Goal: Information Seeking & Learning: Learn about a topic

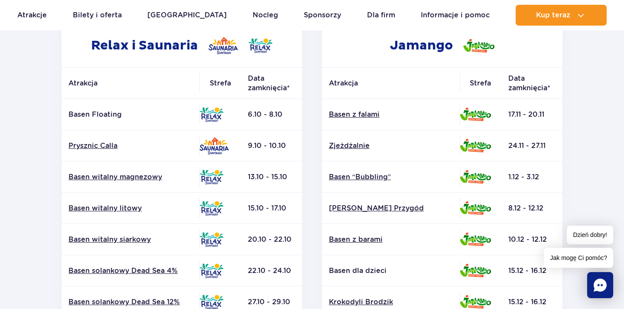
scroll to position [159, 0]
drag, startPoint x: 68, startPoint y: 114, endPoint x: 132, endPoint y: 114, distance: 63.7
click at [132, 114] on td "Basen Floating" at bounding box center [131, 114] width 138 height 31
copy p "Basen Floating"
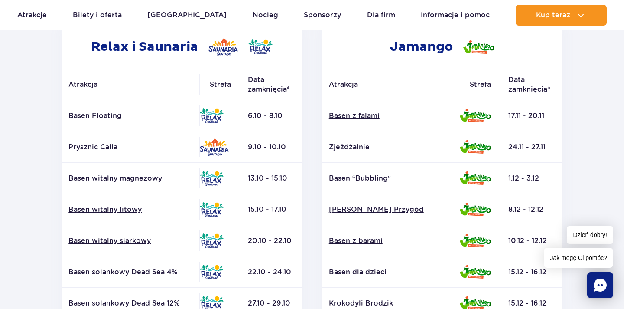
scroll to position [148, 0]
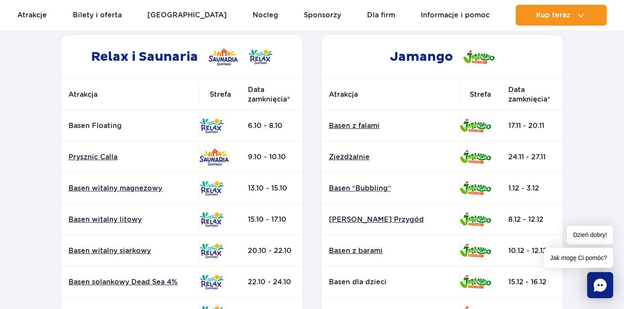
drag, startPoint x: 508, startPoint y: 126, endPoint x: 564, endPoint y: 125, distance: 55.9
click at [564, 125] on div "Jamango Atrakcja Strefa Data zamknięcia* Basen z falami Zjeżdżalnie Surf Air" at bounding box center [442, 270] width 261 height 470
click at [524, 125] on td "17.11 - 20.11" at bounding box center [532, 125] width 61 height 31
drag, startPoint x: 509, startPoint y: 124, endPoint x: 561, endPoint y: 124, distance: 52.0
click at [561, 124] on td "17.11 - 20.11" at bounding box center [532, 125] width 61 height 31
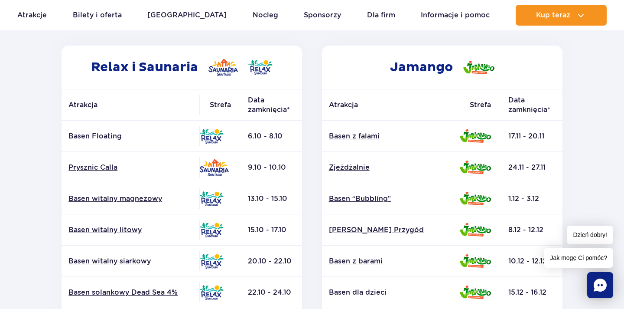
scroll to position [136, 0]
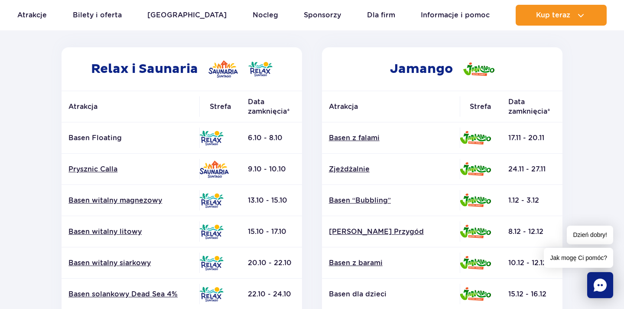
click at [27, 146] on section "Powrót do strony głównej Harmonogram prac konserwacyjnych 2025 Relax i Saunaria…" at bounding box center [312, 268] width 624 height 621
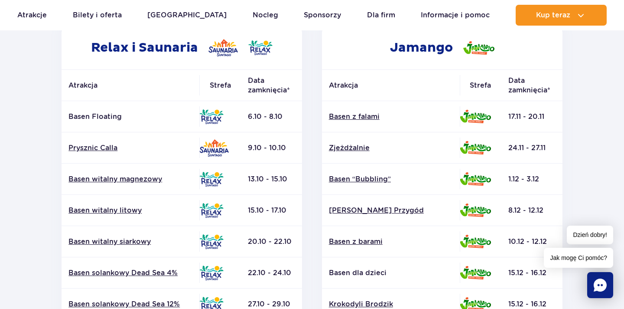
scroll to position [157, 0]
click at [70, 116] on p "Basen Floating" at bounding box center [131, 117] width 124 height 10
drag, startPoint x: 67, startPoint y: 116, endPoint x: 143, endPoint y: 117, distance: 75.5
click at [143, 117] on td "Basen Floating" at bounding box center [131, 116] width 138 height 31
copy p "Basen Floating"
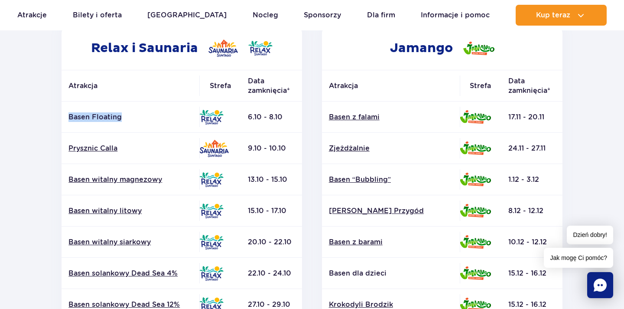
drag, startPoint x: 67, startPoint y: 117, endPoint x: 139, endPoint y: 117, distance: 72.4
click at [139, 117] on td "Basen Floating" at bounding box center [131, 116] width 138 height 31
copy p "Basen Floating"
click at [91, 117] on p "Basen Floating" at bounding box center [131, 117] width 124 height 10
click at [111, 181] on link "Basen witalny magnezowy" at bounding box center [131, 180] width 124 height 10
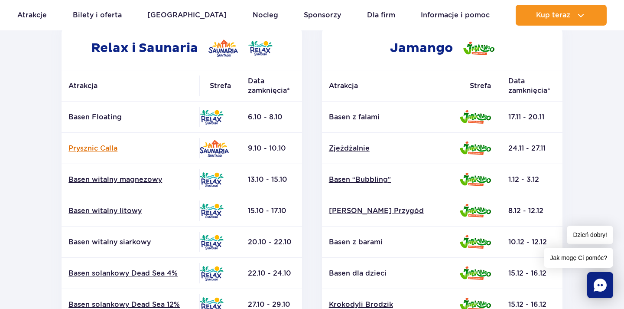
click at [71, 150] on link "Prysznic Calla" at bounding box center [131, 149] width 124 height 10
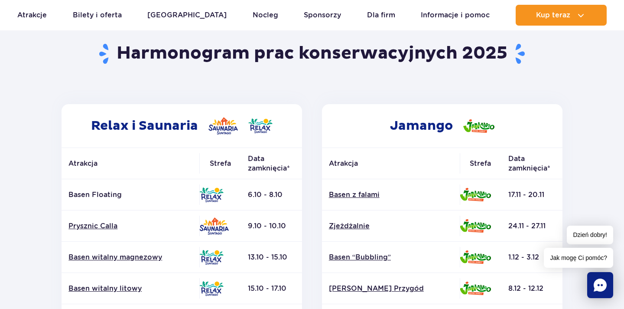
scroll to position [117, 0]
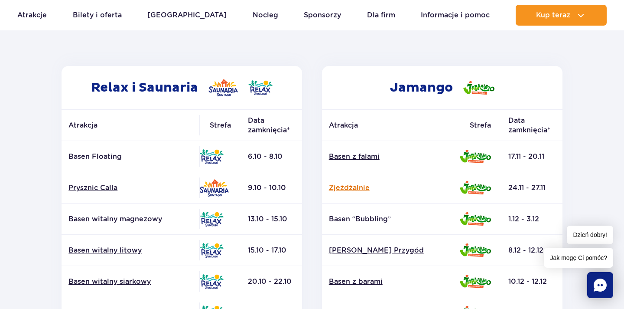
click at [337, 187] on link "Zjeżdżalnie" at bounding box center [391, 188] width 124 height 10
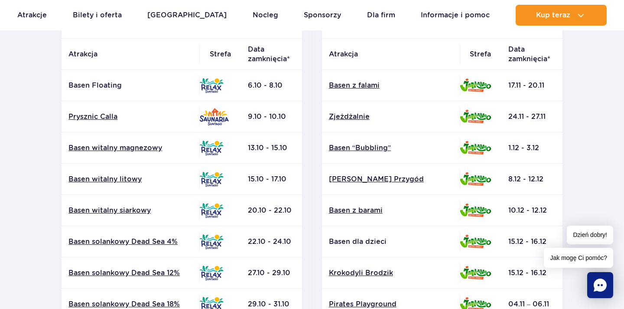
scroll to position [65, 0]
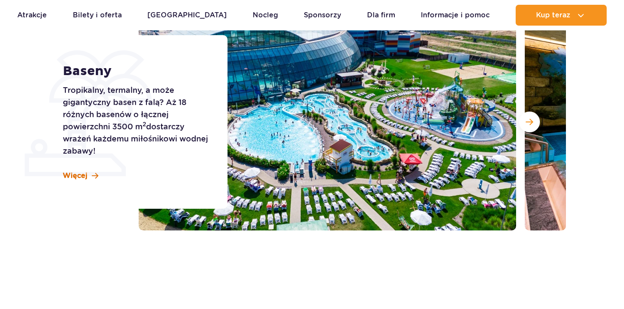
click at [86, 173] on span "Więcej" at bounding box center [75, 176] width 25 height 10
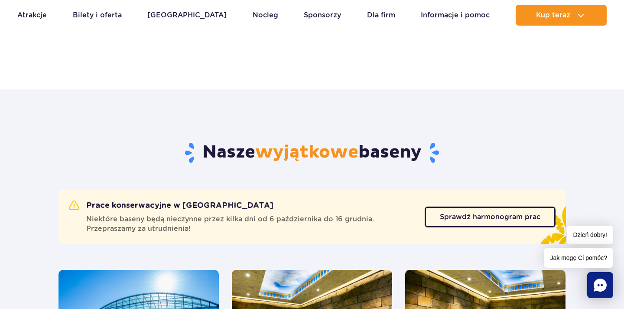
scroll to position [407, 0]
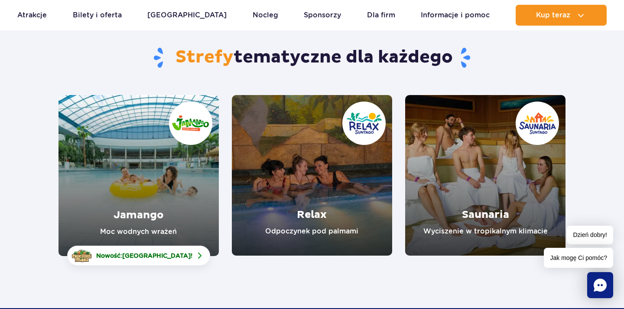
scroll to position [74, 0]
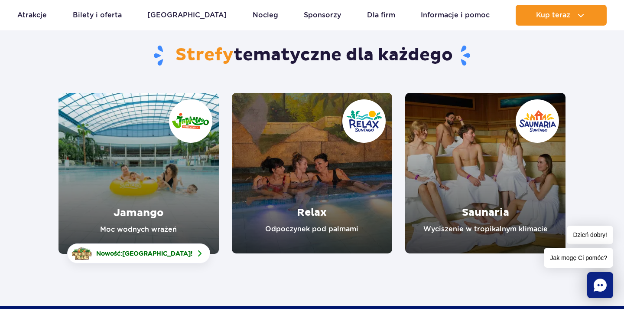
click at [322, 218] on link "Relax" at bounding box center [312, 173] width 160 height 160
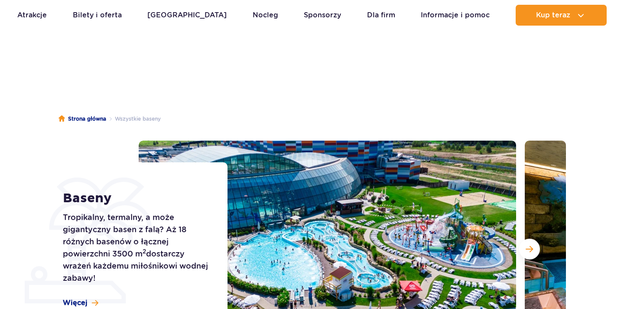
scroll to position [618, 0]
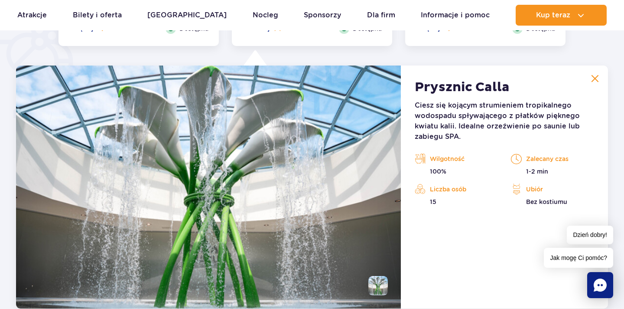
scroll to position [726, 0]
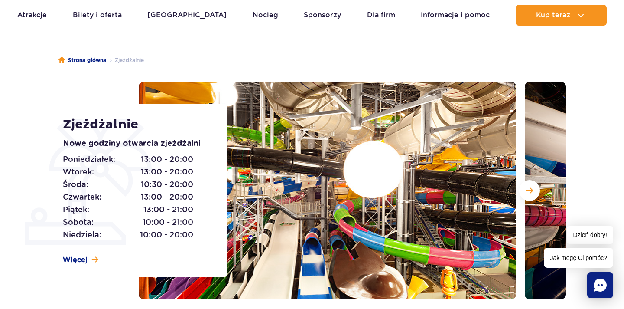
scroll to position [60, 0]
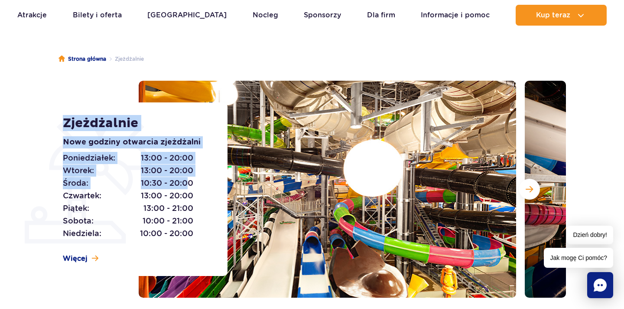
drag, startPoint x: 62, startPoint y: 180, endPoint x: 185, endPoint y: 180, distance: 122.7
click at [185, 180] on div "Zjeżdżalnie Nowe godziny otwarcia zjeżdżalni [DATE]: 13:00 - 20:00 [DATE]: 13:0…" at bounding box center [140, 188] width 176 height 173
click at [144, 158] on span "13:00 - 20:00" at bounding box center [167, 158] width 52 height 12
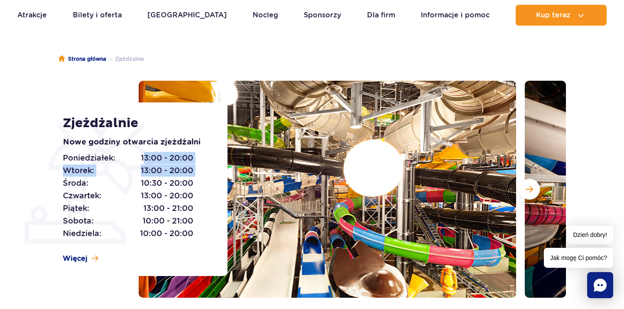
drag, startPoint x: 142, startPoint y: 158, endPoint x: 196, endPoint y: 172, distance: 55.5
click at [196, 172] on div "[DATE]: 13:00 - 20:00 [DATE]: 13:00 - 20:00 [DATE]: 10:30 - 20:00 [DATE]: 13:00…" at bounding box center [135, 196] width 145 height 88
click at [161, 180] on span "10:30 - 20:00" at bounding box center [167, 183] width 52 height 12
drag, startPoint x: 141, startPoint y: 182, endPoint x: 190, endPoint y: 182, distance: 49.9
click at [190, 182] on span "10:30 - 20:00" at bounding box center [167, 183] width 52 height 12
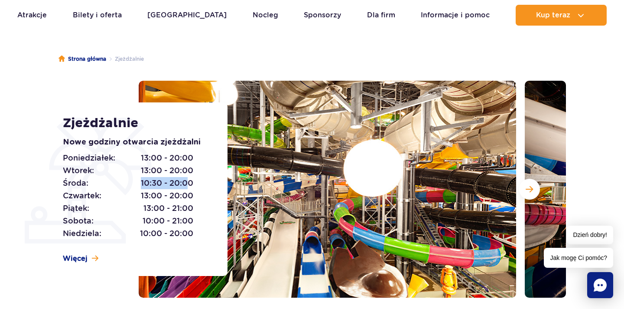
click at [190, 182] on span "10:30 - 20:00" at bounding box center [167, 183] width 52 height 12
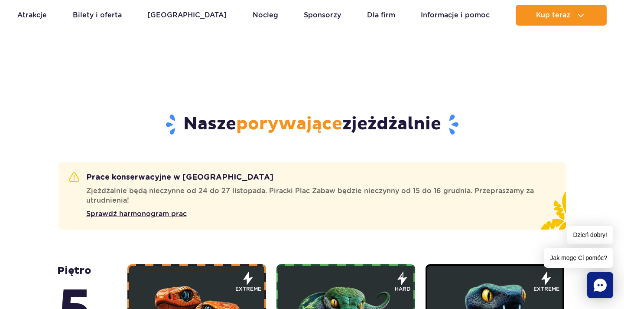
scroll to position [421, 0]
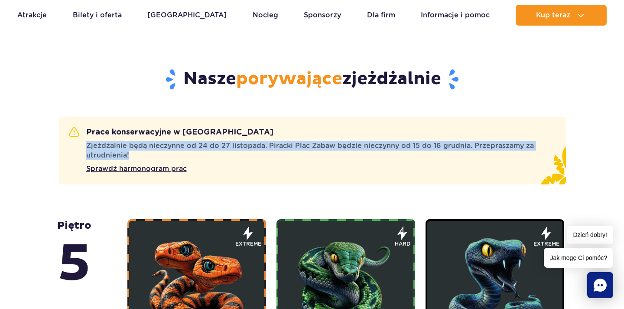
drag, startPoint x: 77, startPoint y: 146, endPoint x: 272, endPoint y: 156, distance: 194.9
click at [272, 156] on div "Zjeżdżalnie będą nieczynne od 24 do 27 listopada. Piracki Plac Zabaw będzie nie…" at bounding box center [307, 150] width 477 height 19
click at [274, 149] on span "Zjeżdżalnie będą nieczynne od 24 do 27 listopada. Piracki Plac Zabaw będzie nie…" at bounding box center [315, 150] width 459 height 19
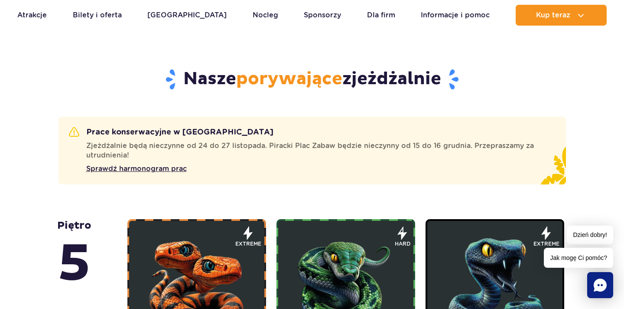
drag, startPoint x: 140, startPoint y: 71, endPoint x: 465, endPoint y: 73, distance: 325.3
click at [465, 73] on h2 "Nasze porywające zjeżdżalnie" at bounding box center [313, 79] width 508 height 23
click at [296, 71] on span "porywające" at bounding box center [289, 79] width 106 height 22
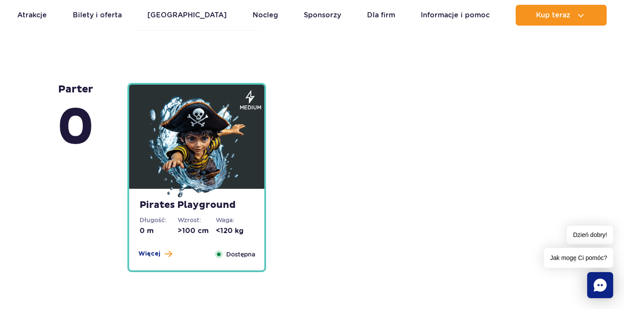
scroll to position [1968, 0]
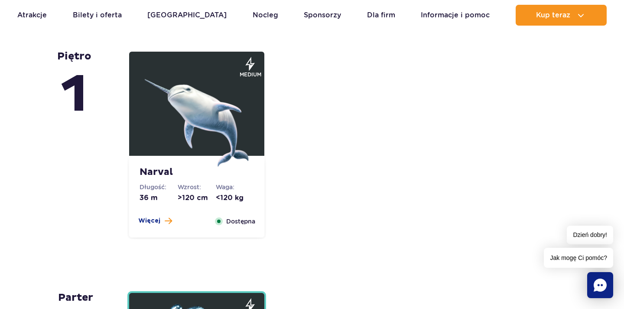
click at [209, 113] on img at bounding box center [197, 114] width 104 height 104
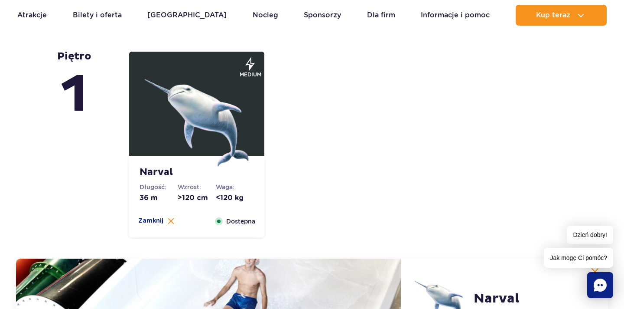
scroll to position [2174, 0]
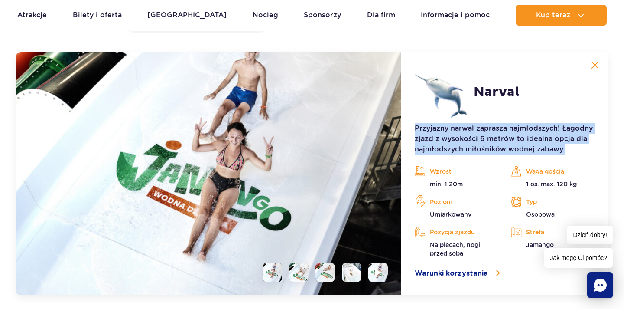
drag, startPoint x: 415, startPoint y: 130, endPoint x: 573, endPoint y: 149, distance: 159.5
click at [573, 149] on p "Przyjazny narwal zaprasza najmłodszych! Łagodny zjazd z wysokości 6 metrów to i…" at bounding box center [505, 138] width 180 height 31
click at [572, 149] on p "Przyjazny narwal zaprasza najmłodszych! Łagodny zjazd z wysokości 6 metrów to i…" at bounding box center [505, 138] width 180 height 31
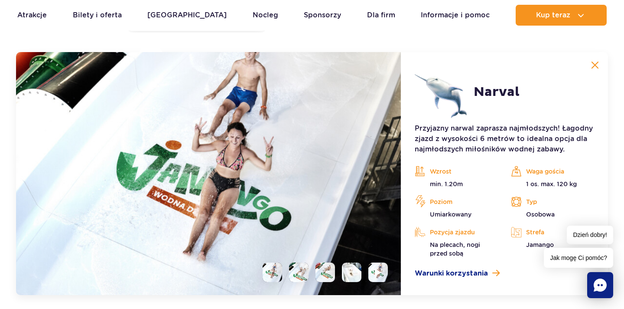
click at [594, 65] on img at bounding box center [596, 65] width 8 height 8
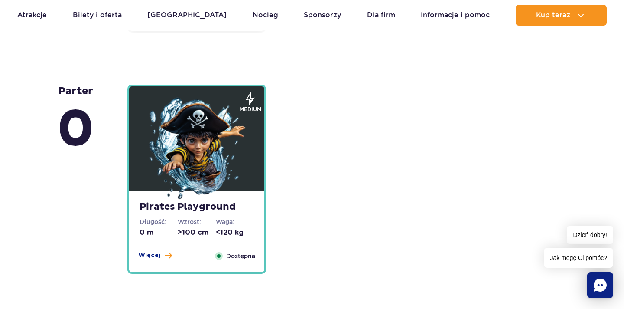
click at [207, 154] on img at bounding box center [197, 149] width 104 height 104
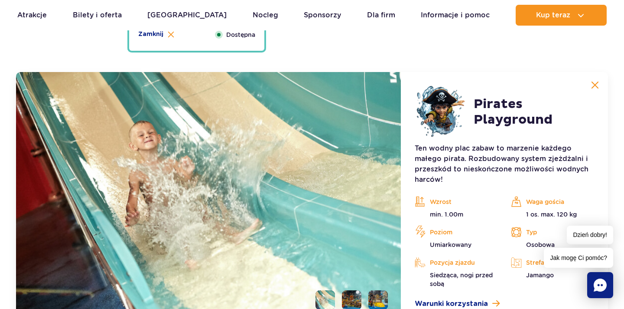
scroll to position [2415, 0]
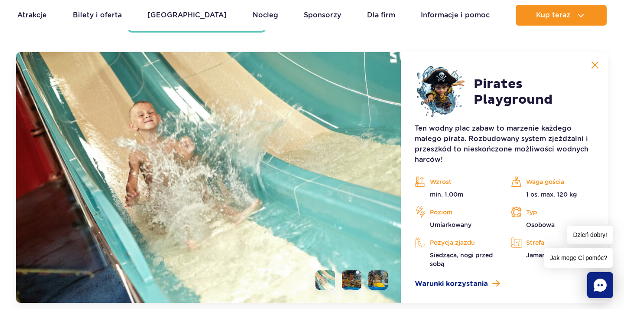
click at [594, 67] on img at bounding box center [596, 65] width 8 height 8
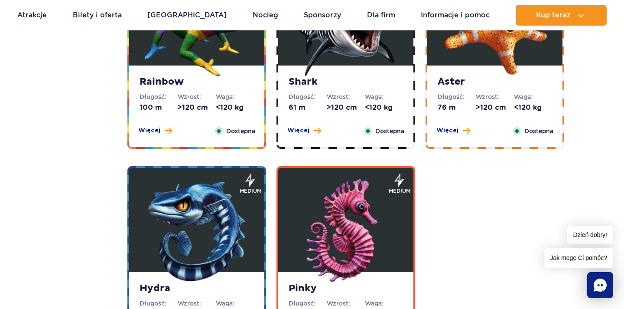
scroll to position [1629, 0]
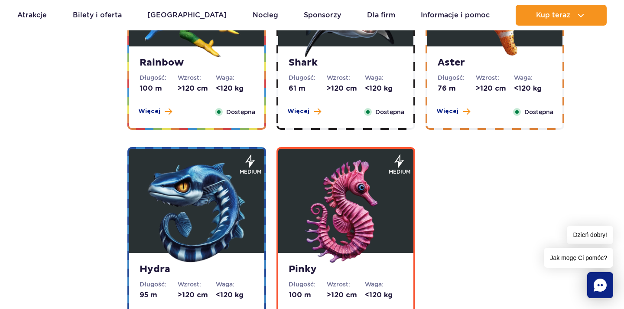
click at [223, 220] on img at bounding box center [197, 212] width 104 height 104
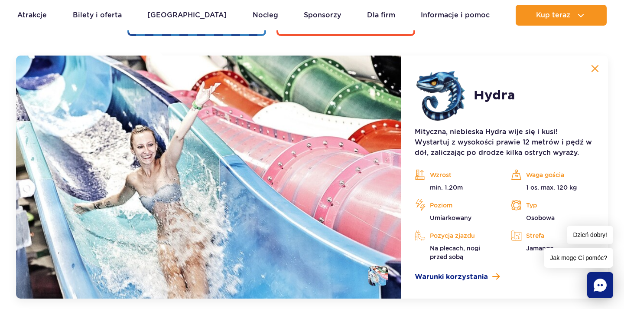
scroll to position [1933, 0]
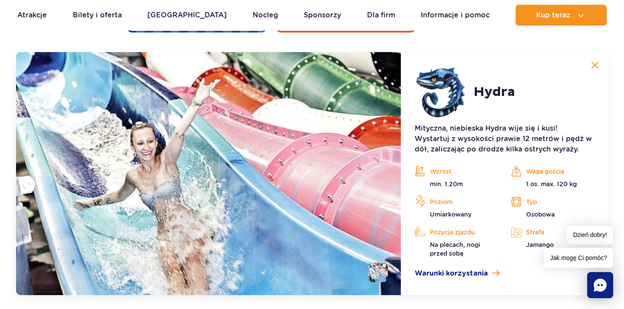
click at [596, 65] on img at bounding box center [596, 65] width 8 height 8
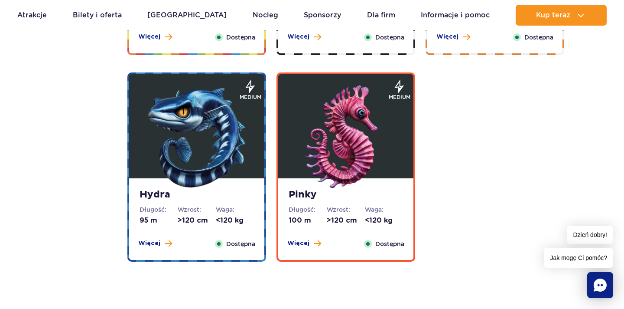
click at [359, 132] on img at bounding box center [346, 137] width 104 height 104
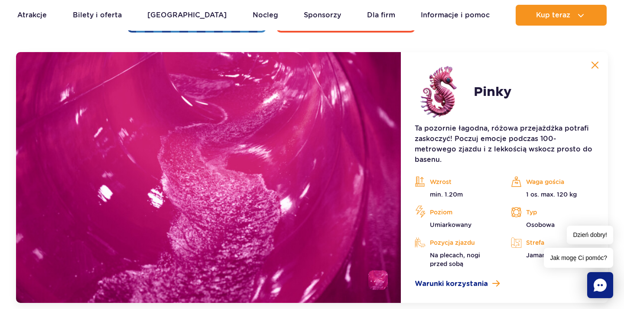
click at [599, 58] on button at bounding box center [595, 64] width 17 height 17
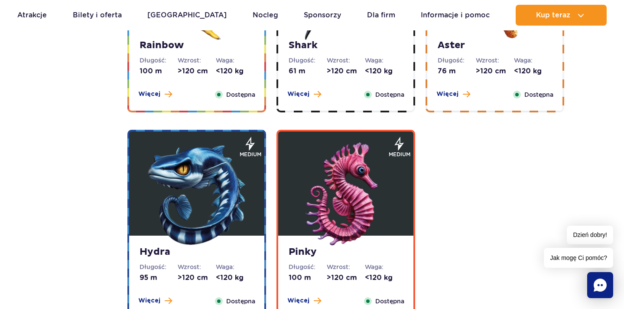
scroll to position [1533, 0]
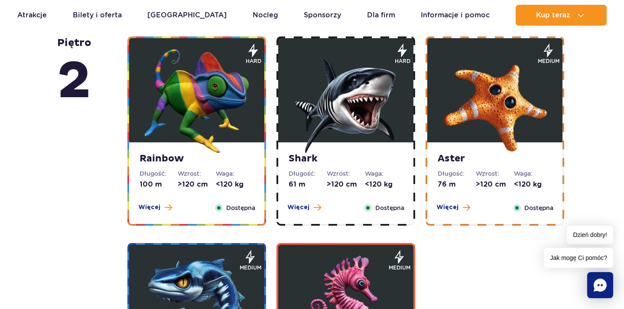
click at [207, 103] on img at bounding box center [197, 101] width 104 height 104
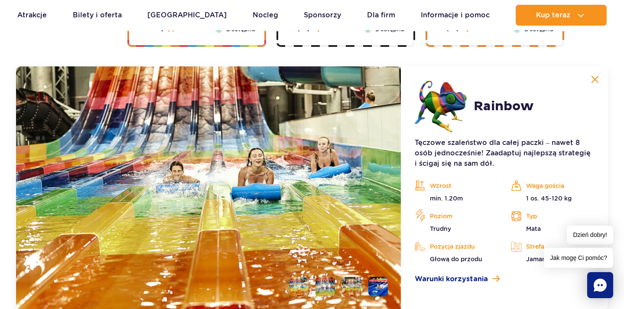
scroll to position [1726, 0]
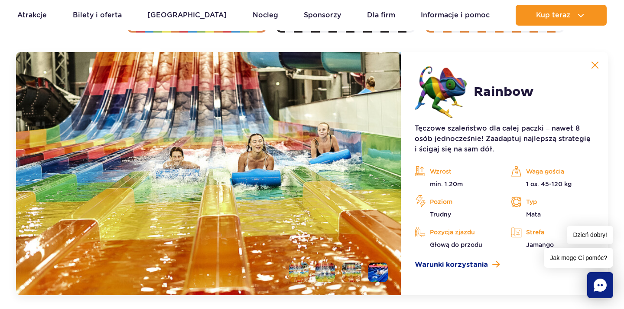
click at [596, 62] on img at bounding box center [596, 65] width 8 height 8
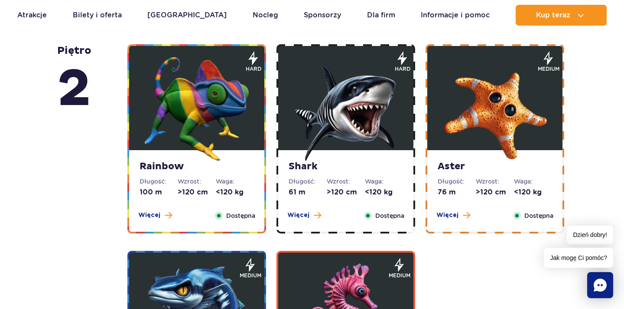
click at [375, 105] on img at bounding box center [346, 109] width 104 height 104
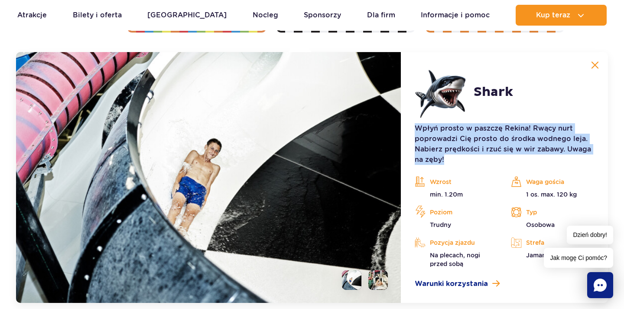
drag, startPoint x: 418, startPoint y: 126, endPoint x: 526, endPoint y: 157, distance: 111.8
click at [526, 157] on p "Wpłyń prosto w paszczę Rekina! Rwący nurt poprowadzi Cię prosto do środka wodne…" at bounding box center [505, 144] width 180 height 42
click at [477, 149] on p "Wpłyń prosto w paszczę Rekina! Rwący nurt poprowadzi Cię prosto do środka wodne…" at bounding box center [505, 144] width 180 height 42
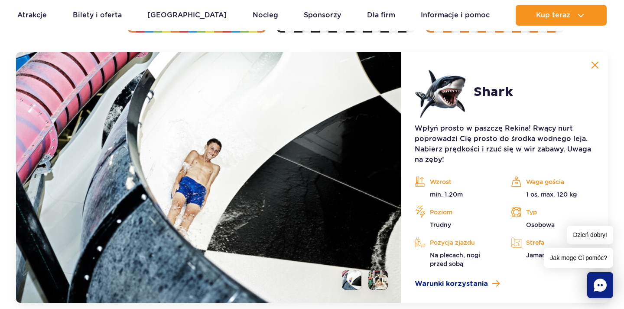
click at [595, 64] on img at bounding box center [596, 65] width 8 height 8
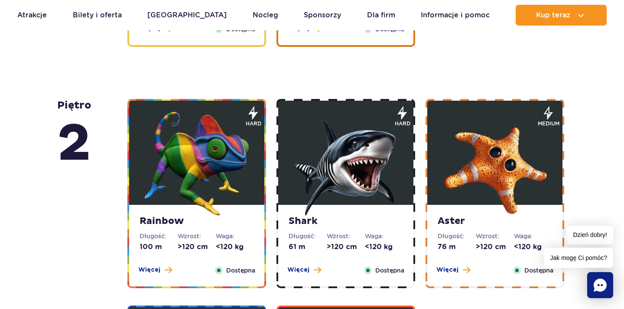
click at [514, 185] on img at bounding box center [495, 163] width 104 height 104
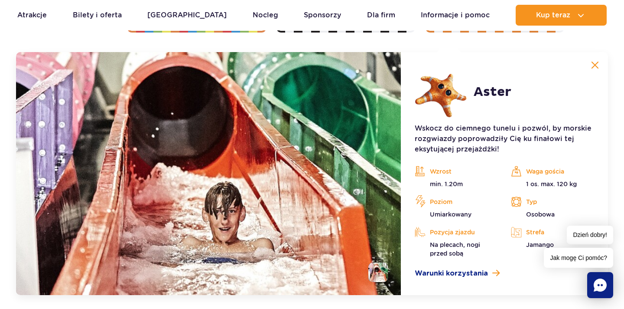
click at [592, 61] on button at bounding box center [595, 64] width 17 height 17
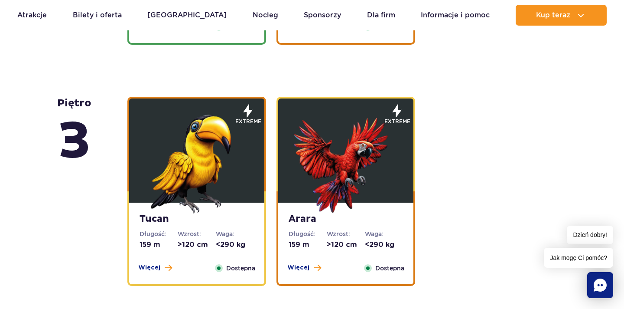
scroll to position [1218, 0]
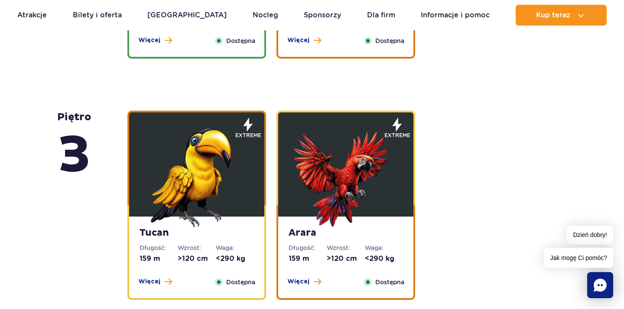
click at [186, 155] on img at bounding box center [197, 175] width 104 height 104
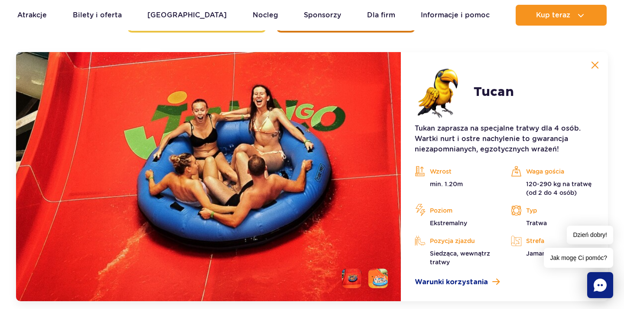
click at [598, 64] on img at bounding box center [596, 65] width 8 height 8
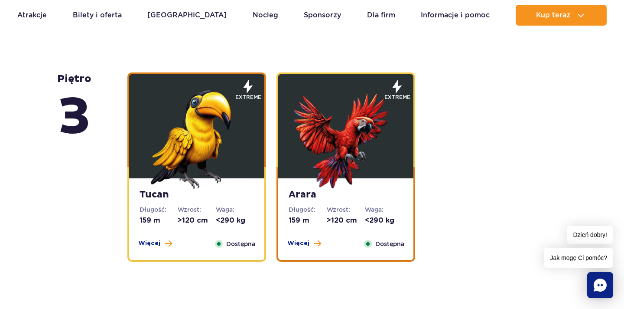
click at [355, 126] on img at bounding box center [346, 137] width 104 height 104
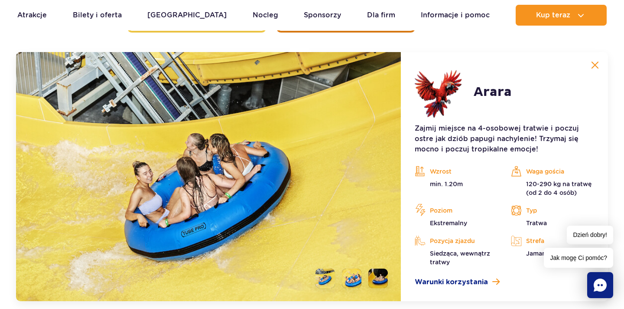
click at [593, 65] on img at bounding box center [596, 65] width 8 height 8
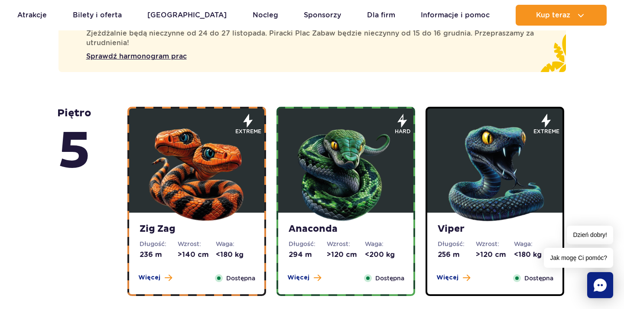
scroll to position [533, 0]
click at [230, 145] on img at bounding box center [197, 171] width 104 height 104
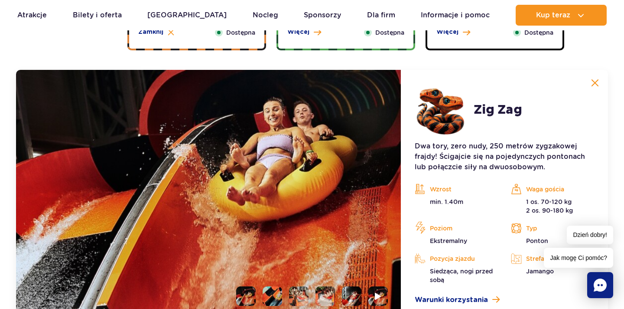
scroll to position [797, 0]
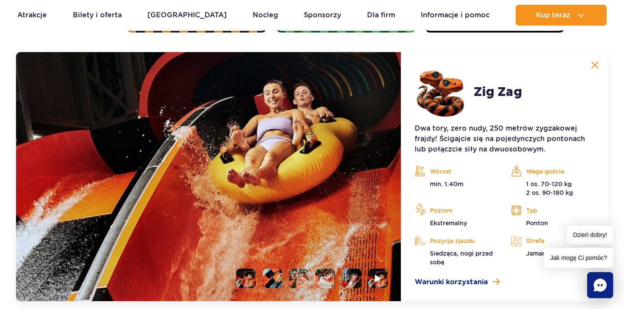
click at [595, 64] on img at bounding box center [596, 65] width 8 height 8
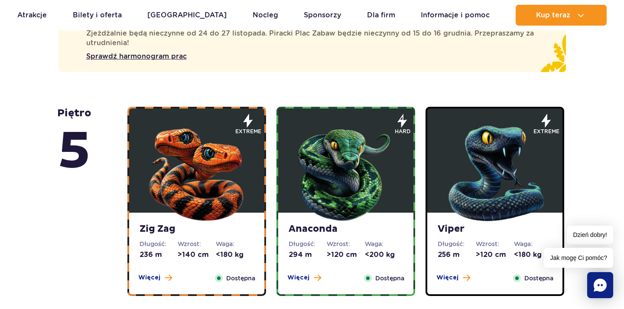
click at [327, 155] on img at bounding box center [346, 171] width 104 height 104
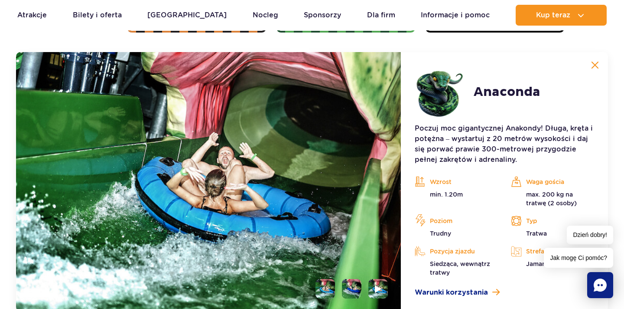
click at [596, 64] on img at bounding box center [596, 65] width 8 height 8
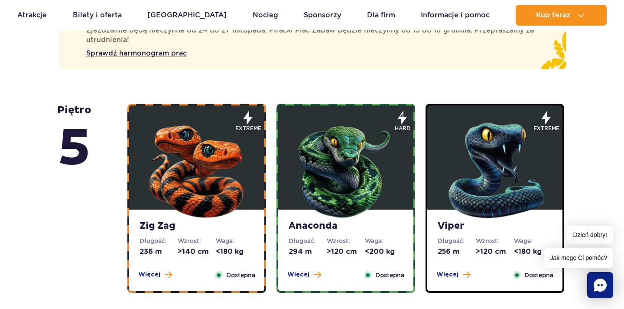
scroll to position [537, 0]
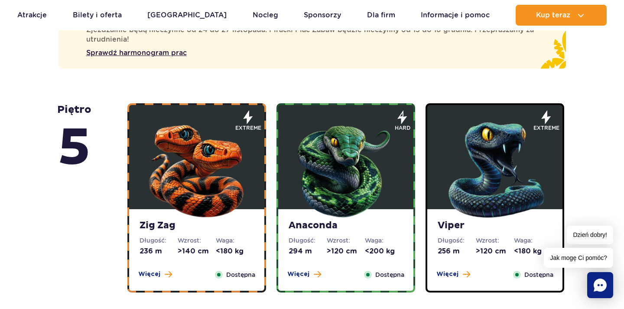
click at [487, 147] on img at bounding box center [495, 168] width 104 height 104
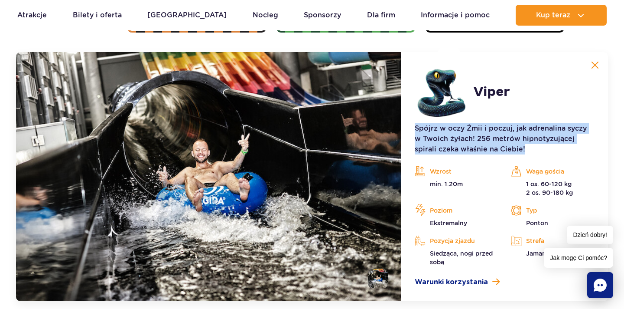
drag, startPoint x: 414, startPoint y: 125, endPoint x: 527, endPoint y: 147, distance: 115.7
click at [527, 147] on article "Viper Spójrz w oczy Żmii i poczuj, jak adrenalina syczy w Twoich żyłach! 256 me…" at bounding box center [504, 176] width 207 height 249
click at [524, 134] on p "Spójrz w oczy Żmii i poczuj, jak adrenalina syczy w Twoich żyłach! 256 metrów h…" at bounding box center [505, 138] width 180 height 31
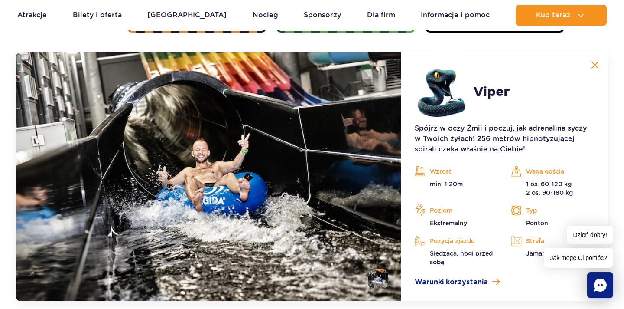
click at [596, 64] on img at bounding box center [596, 65] width 8 height 8
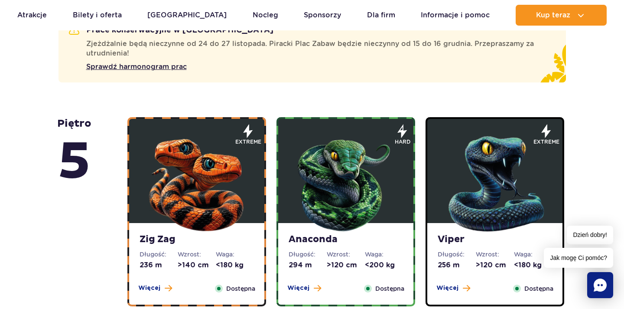
click at [170, 170] on img at bounding box center [197, 182] width 104 height 104
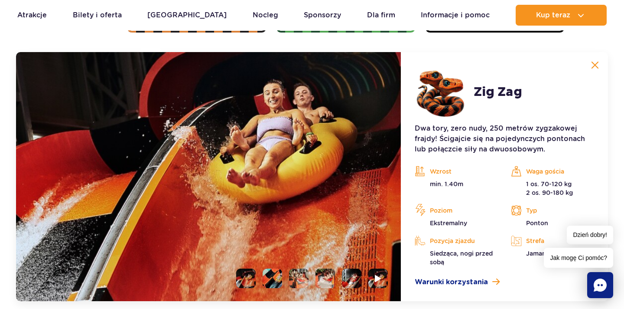
click at [593, 63] on img at bounding box center [596, 65] width 8 height 8
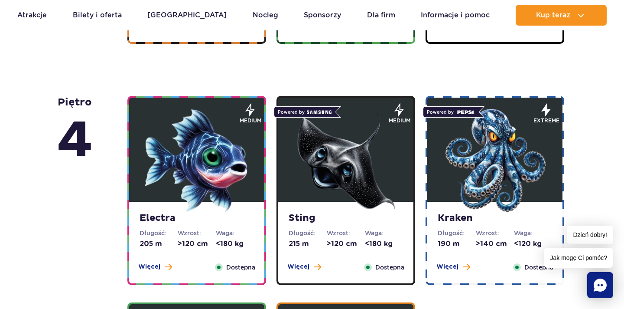
scroll to position [787, 0]
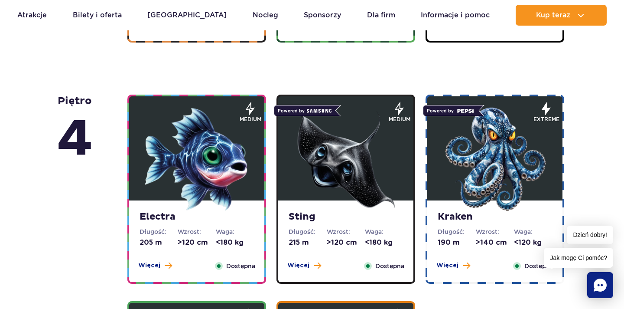
click at [317, 148] on img at bounding box center [346, 159] width 104 height 104
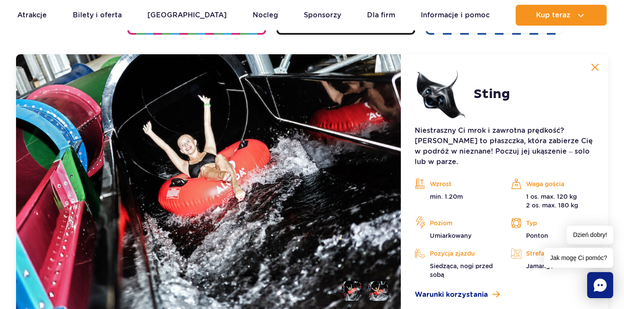
scroll to position [1038, 0]
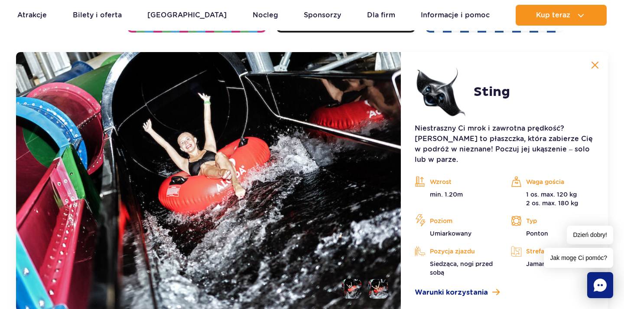
click at [595, 62] on img at bounding box center [596, 65] width 8 height 8
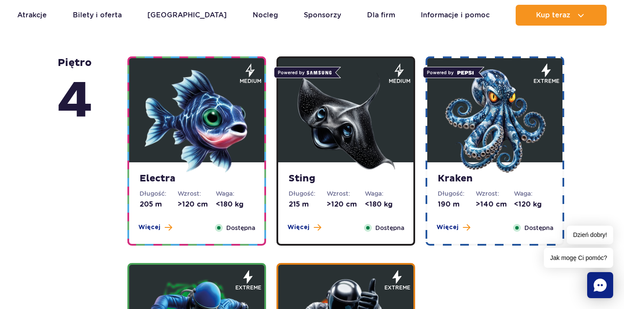
scroll to position [587, 0]
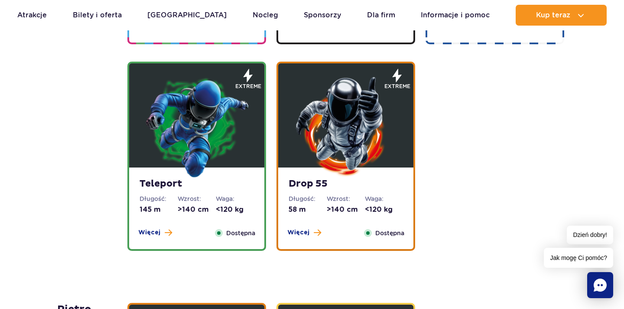
click at [377, 150] on img at bounding box center [346, 126] width 104 height 104
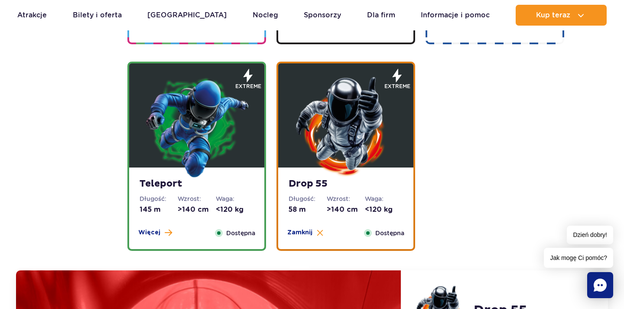
scroll to position [1244, 0]
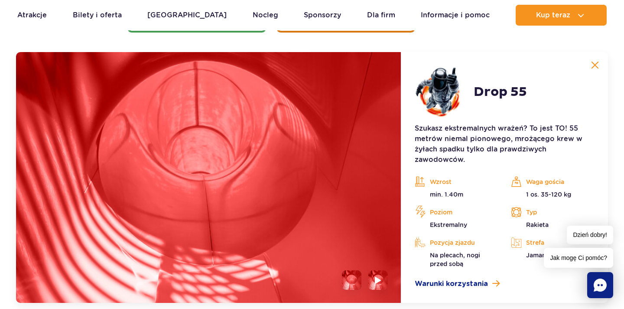
click at [598, 65] on img at bounding box center [596, 65] width 8 height 8
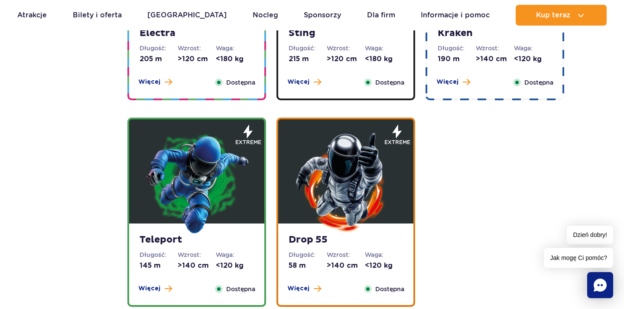
scroll to position [877, 0]
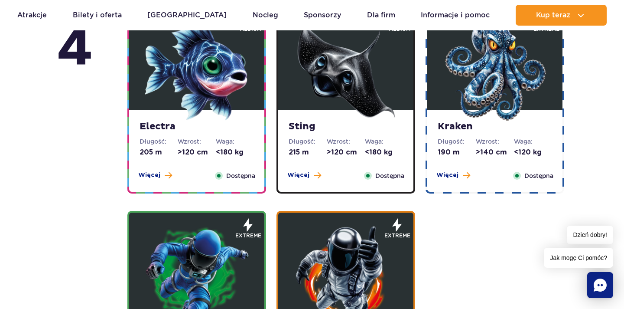
click at [218, 235] on img at bounding box center [197, 275] width 104 height 104
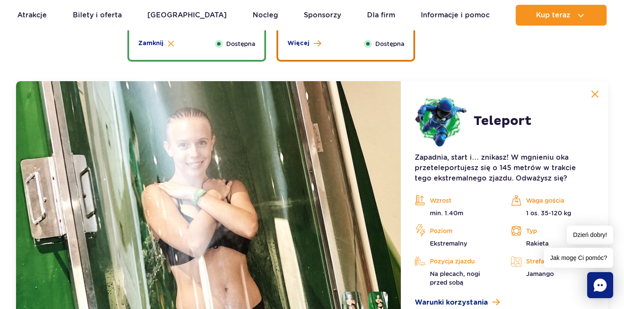
scroll to position [1244, 0]
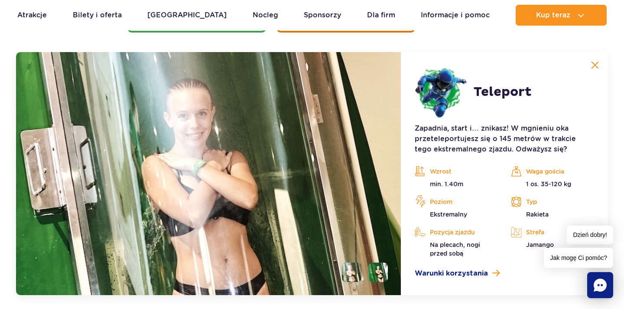
click at [596, 64] on img at bounding box center [596, 65] width 8 height 8
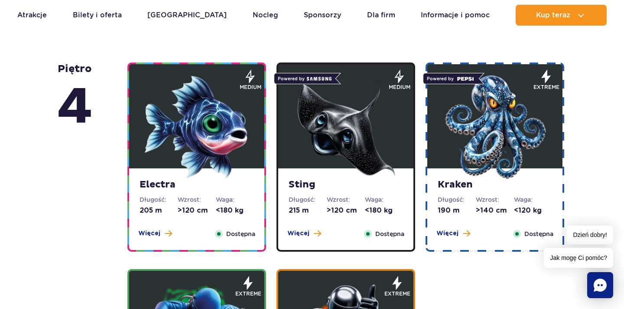
click at [500, 117] on img at bounding box center [495, 127] width 104 height 104
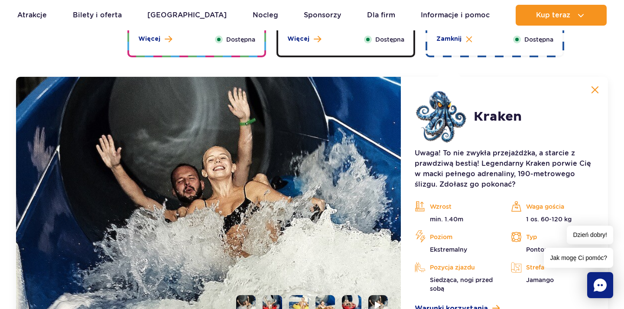
scroll to position [1038, 0]
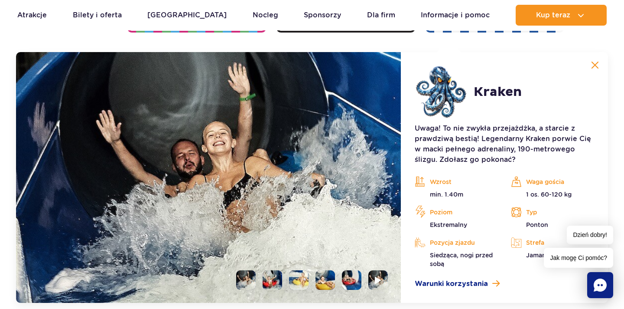
click at [596, 62] on img at bounding box center [596, 65] width 8 height 8
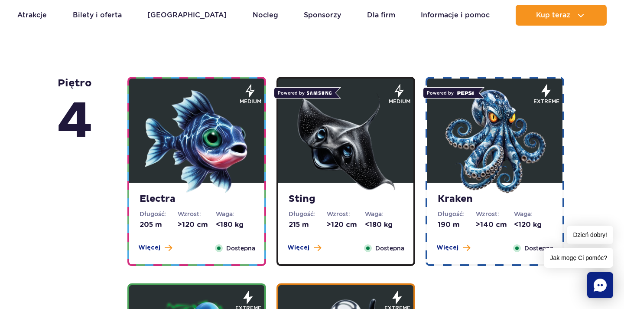
click at [346, 159] on img at bounding box center [346, 141] width 104 height 104
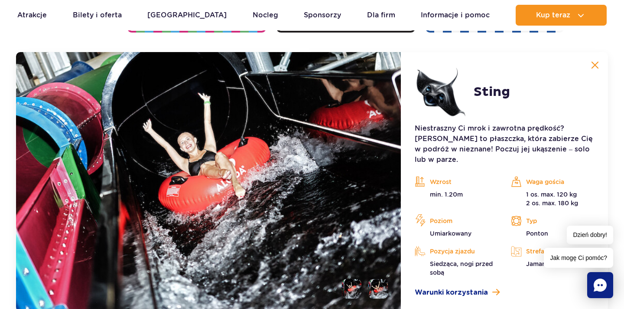
click at [597, 61] on button at bounding box center [595, 64] width 17 height 17
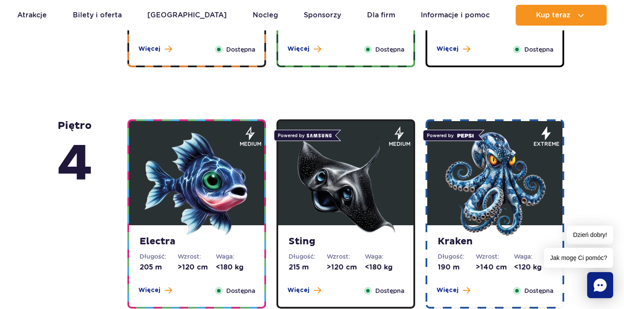
click at [214, 180] on img at bounding box center [197, 184] width 104 height 104
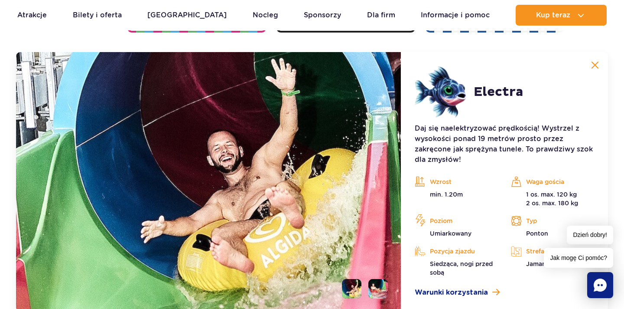
click at [592, 60] on button at bounding box center [595, 64] width 17 height 17
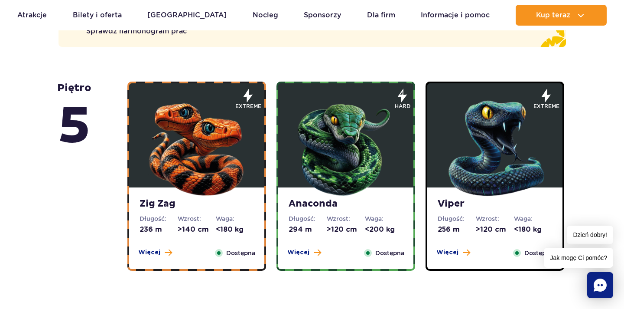
scroll to position [558, 0]
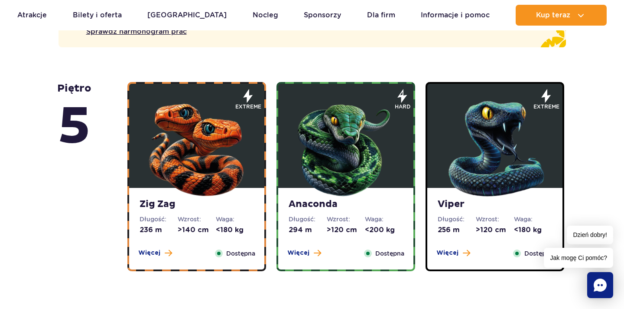
click at [209, 154] on img at bounding box center [197, 147] width 104 height 104
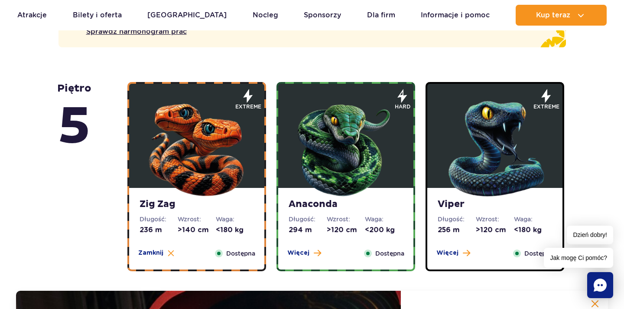
scroll to position [797, 0]
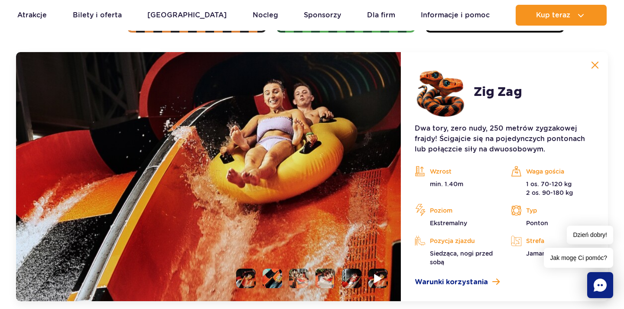
click at [381, 280] on img at bounding box center [378, 278] width 8 height 10
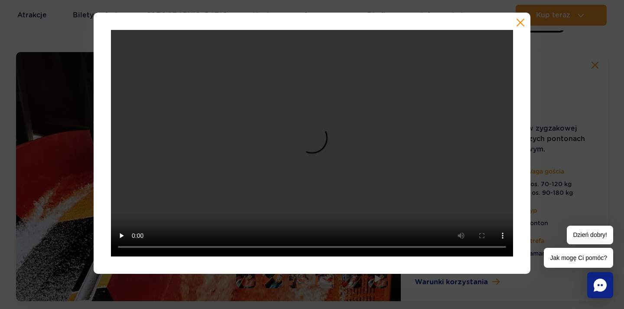
click at [520, 22] on button "button" at bounding box center [520, 22] width 9 height 9
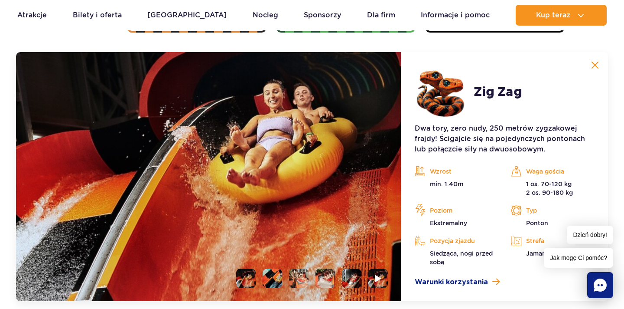
drag, startPoint x: 529, startPoint y: 193, endPoint x: 582, endPoint y: 193, distance: 52.9
click at [582, 193] on p "1 os. 70-120 kg 2 os. 90-180 kg" at bounding box center [552, 188] width 83 height 17
drag, startPoint x: 526, startPoint y: 184, endPoint x: 586, endPoint y: 184, distance: 60.7
click at [587, 184] on p "1 os. 70-120 kg 2 os. 90-180 kg" at bounding box center [552, 188] width 83 height 17
drag, startPoint x: 525, startPoint y: 192, endPoint x: 590, endPoint y: 192, distance: 65.5
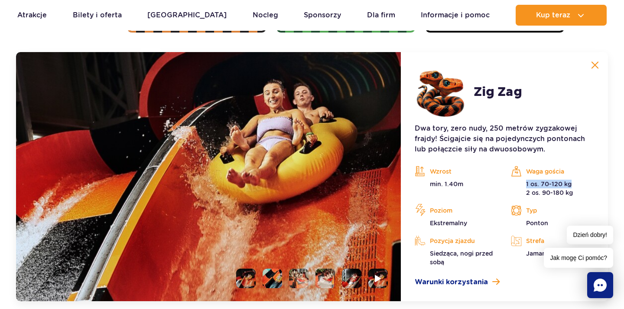
click at [590, 192] on p "1 os. 70-120 kg 2 os. 90-180 kg" at bounding box center [552, 188] width 83 height 17
click at [592, 62] on img at bounding box center [596, 65] width 8 height 8
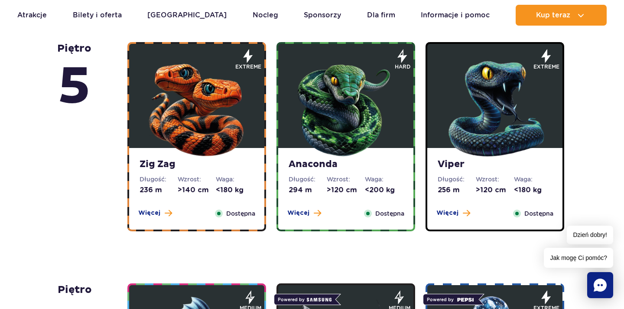
scroll to position [566, 0]
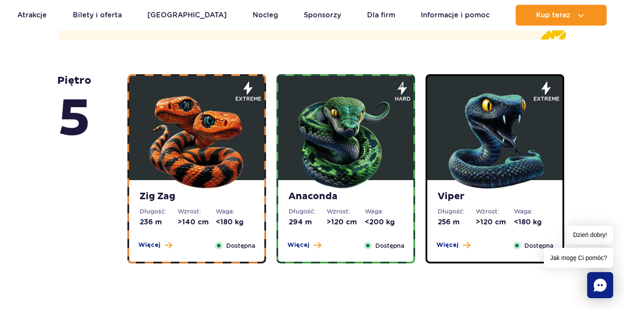
click at [236, 150] on img at bounding box center [197, 139] width 104 height 104
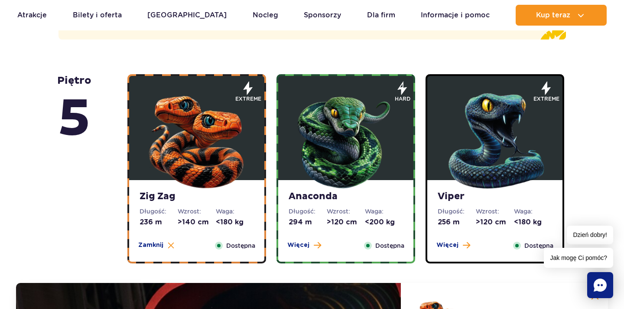
scroll to position [797, 0]
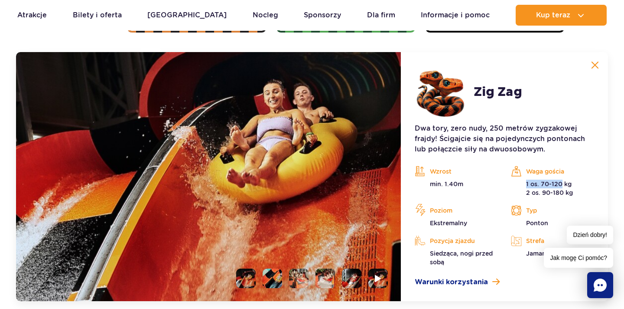
drag, startPoint x: 523, startPoint y: 185, endPoint x: 562, endPoint y: 185, distance: 39.0
click at [562, 185] on p "1 os. 70-120 kg 2 os. 90-180 kg" at bounding box center [552, 188] width 83 height 17
click at [600, 64] on button at bounding box center [595, 64] width 17 height 17
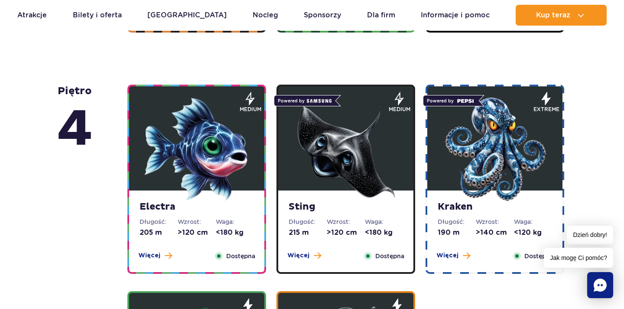
click at [381, 129] on img at bounding box center [346, 149] width 104 height 104
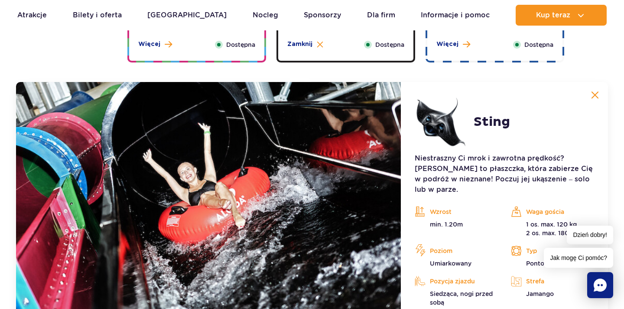
scroll to position [1038, 0]
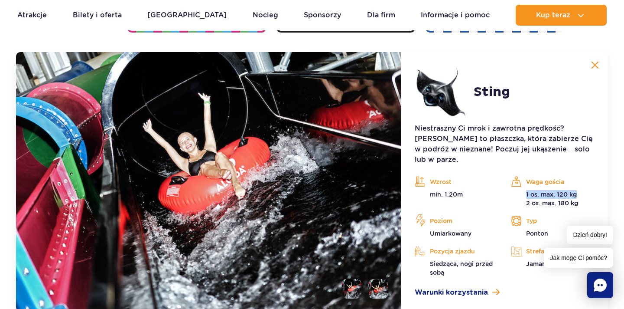
drag, startPoint x: 523, startPoint y: 185, endPoint x: 591, endPoint y: 185, distance: 68.1
click at [591, 190] on p "1 os. max. 120 kg 2 os. max. 180 kg" at bounding box center [552, 198] width 83 height 17
click at [565, 190] on p "1 os. max. 120 kg 2 os. max. 180 kg" at bounding box center [552, 198] width 83 height 17
click at [598, 63] on img at bounding box center [596, 65] width 8 height 8
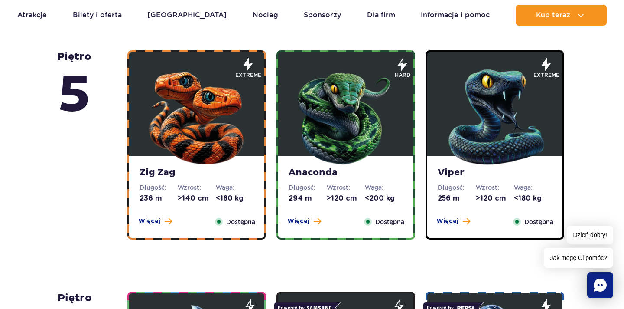
click at [476, 113] on img at bounding box center [495, 115] width 104 height 104
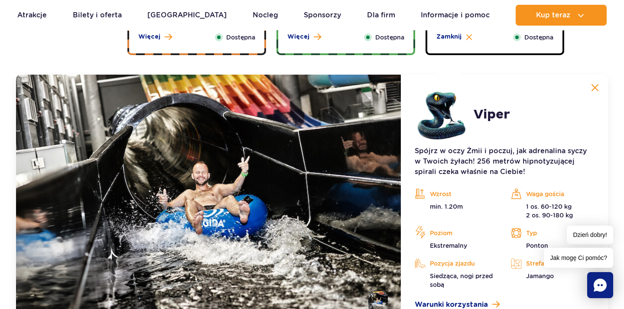
scroll to position [797, 0]
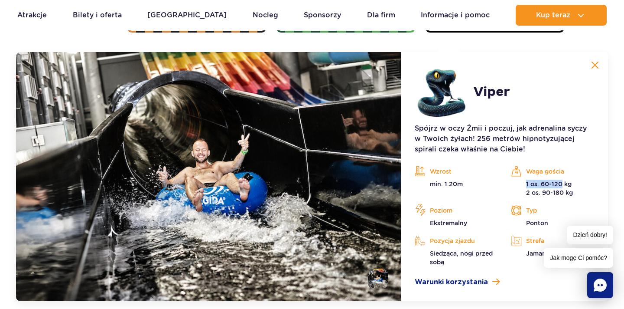
drag, startPoint x: 523, startPoint y: 185, endPoint x: 562, endPoint y: 185, distance: 39.0
click at [562, 185] on p "1 os. 60-120 kg 2 os. 90-180 kg" at bounding box center [552, 188] width 83 height 17
drag, startPoint x: 477, startPoint y: 91, endPoint x: 517, endPoint y: 91, distance: 39.9
click at [517, 91] on article "Viper Spójrz w oczy Żmii i poczuj, jak adrenalina syczy w Twoich żyłach! 256 me…" at bounding box center [504, 176] width 207 height 249
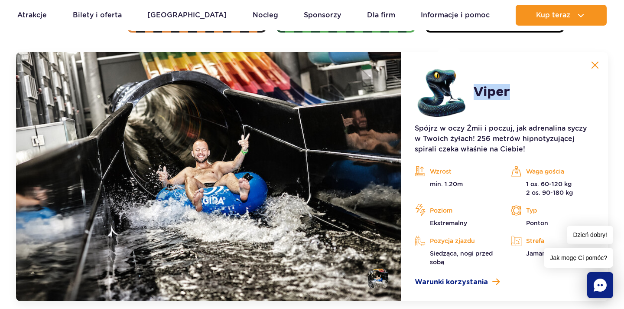
click at [497, 89] on h2 "Viper" at bounding box center [492, 92] width 36 height 16
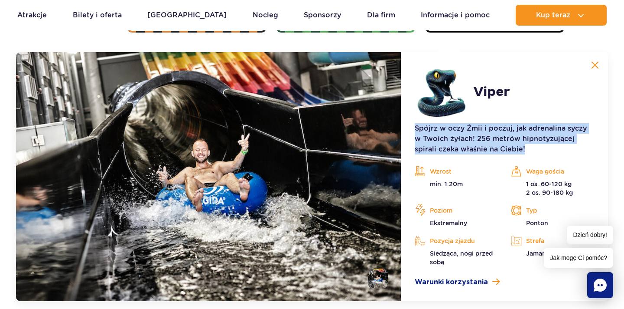
drag, startPoint x: 412, startPoint y: 126, endPoint x: 563, endPoint y: 154, distance: 153.1
click at [563, 154] on article "Viper Spójrz w oczy Żmii i poczuj, jak adrenalina syczy w Twoich żyłach! 256 me…" at bounding box center [504, 176] width 207 height 249
click at [472, 137] on p "Spójrz w oczy Żmii i poczuj, jak adrenalina syczy w Twoich żyłach! 256 metrów h…" at bounding box center [505, 138] width 180 height 31
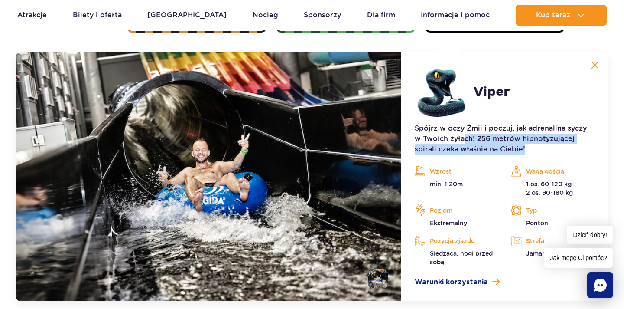
drag, startPoint x: 458, startPoint y: 137, endPoint x: 532, endPoint y: 151, distance: 75.5
click at [532, 151] on p "Spójrz w oczy Żmii i poczuj, jak adrenalina syczy w Twoich żyłach! 256 metrów h…" at bounding box center [505, 138] width 180 height 31
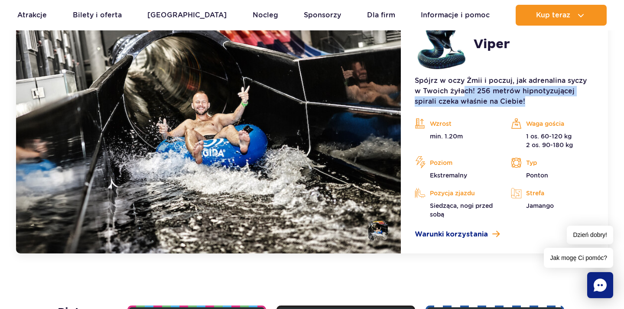
scroll to position [840, 0]
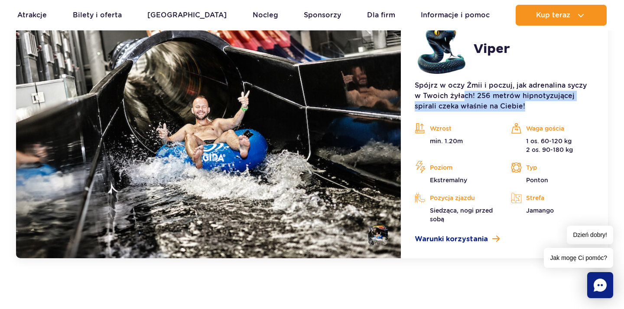
click at [567, 92] on p "Spójrz w oczy Żmii i poczuj, jak adrenalina syczy w Twoich żyłach! 256 metrów h…" at bounding box center [505, 95] width 180 height 31
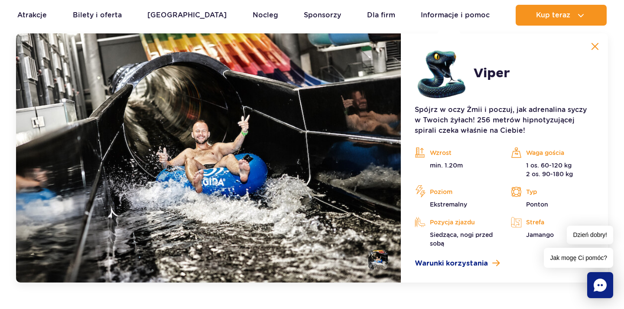
scroll to position [812, 0]
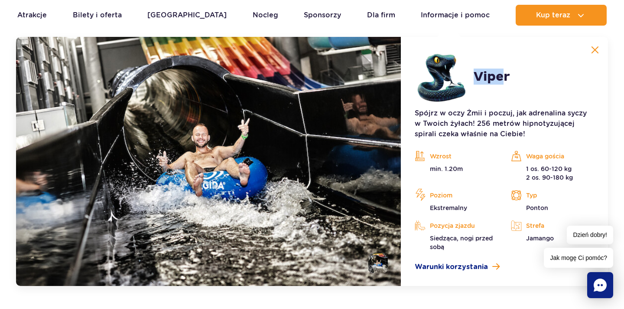
drag, startPoint x: 483, startPoint y: 75, endPoint x: 532, endPoint y: 75, distance: 49.4
click at [501, 75] on h2 "Viper" at bounding box center [492, 77] width 36 height 16
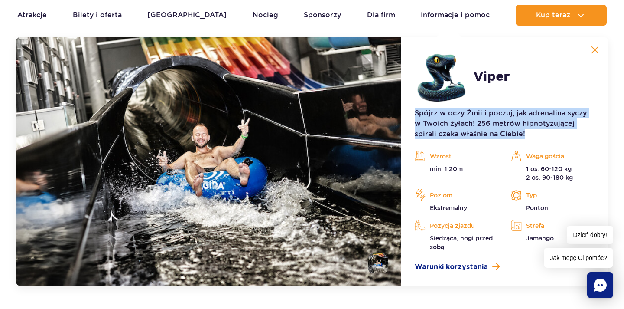
drag, startPoint x: 412, startPoint y: 114, endPoint x: 564, endPoint y: 130, distance: 153.1
click at [564, 130] on article "Viper Spójrz w oczy Żmii i poczuj, jak adrenalina syczy w Twoich żyłach! 256 me…" at bounding box center [504, 161] width 207 height 249
click at [463, 122] on p "Spójrz w oczy Żmii i poczuj, jak adrenalina syczy w Twoich żyłach! 256 metrów h…" at bounding box center [505, 123] width 180 height 31
